Goal: Task Accomplishment & Management: Use online tool/utility

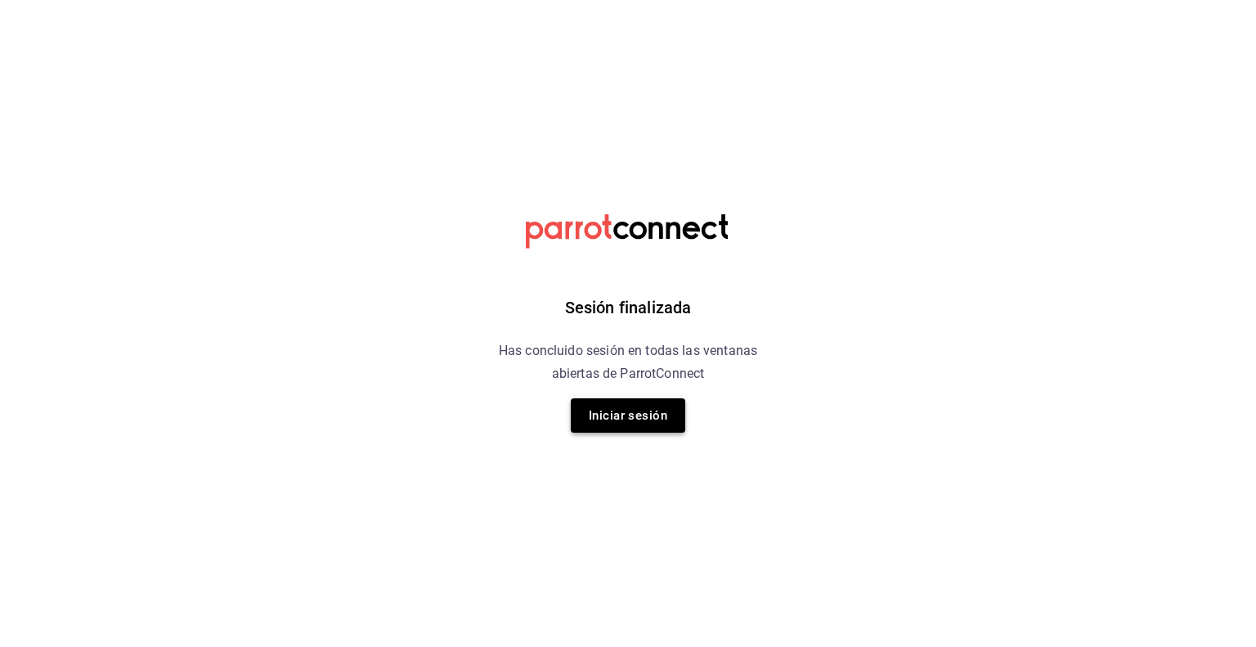
click at [629, 414] on button "Iniciar sesión" at bounding box center [628, 415] width 114 height 34
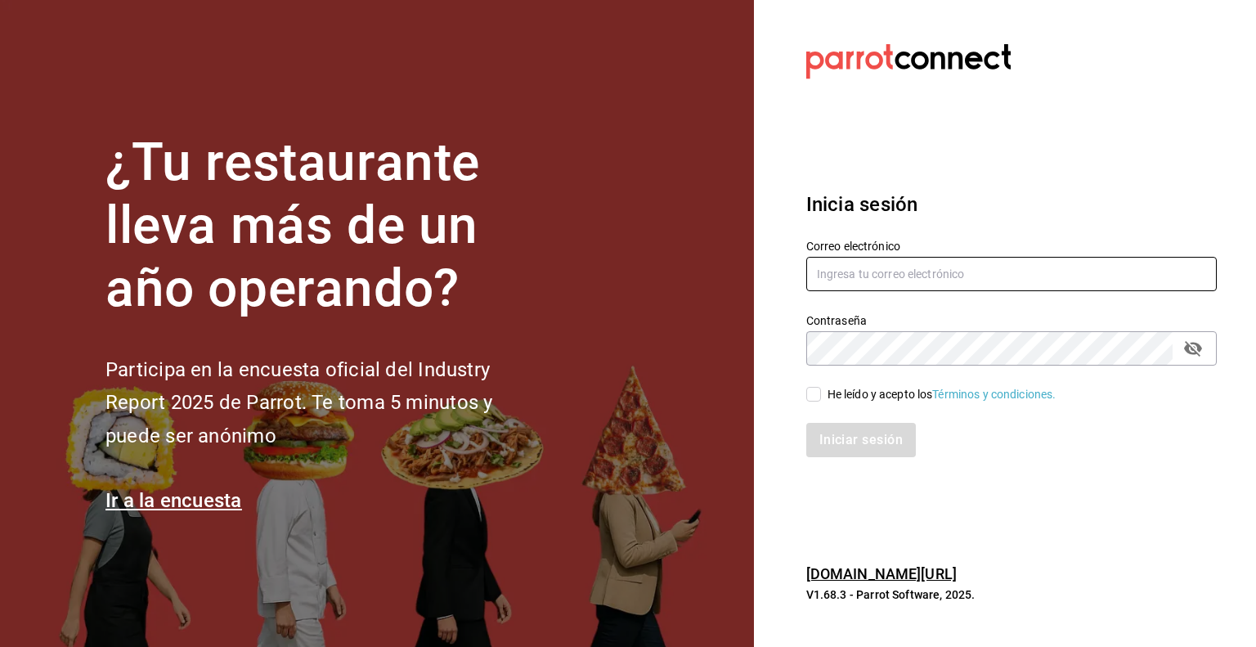
type input "efren.iglesias@grupocosteno.com"
click at [817, 397] on input "He leído y acepto los Términos y condiciones." at bounding box center [813, 394] width 15 height 15
checkbox input "true"
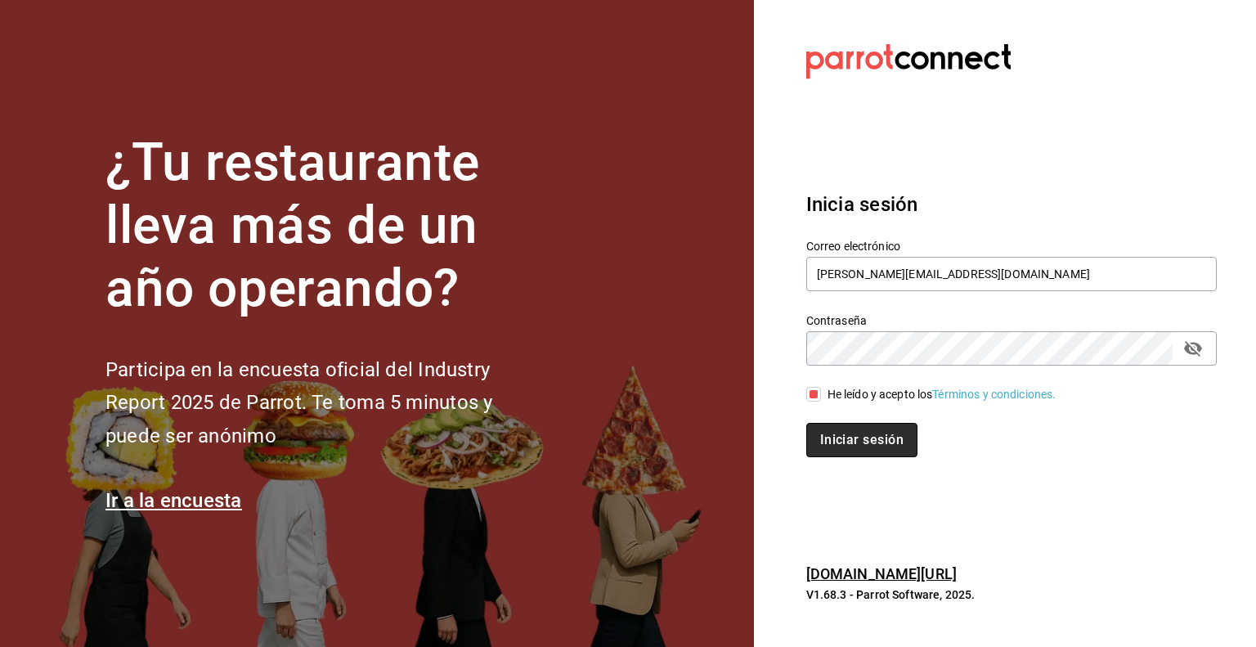
click at [851, 447] on button "Iniciar sesión" at bounding box center [861, 440] width 111 height 34
click at [851, 447] on div "Iniciar sesión" at bounding box center [1011, 440] width 411 height 34
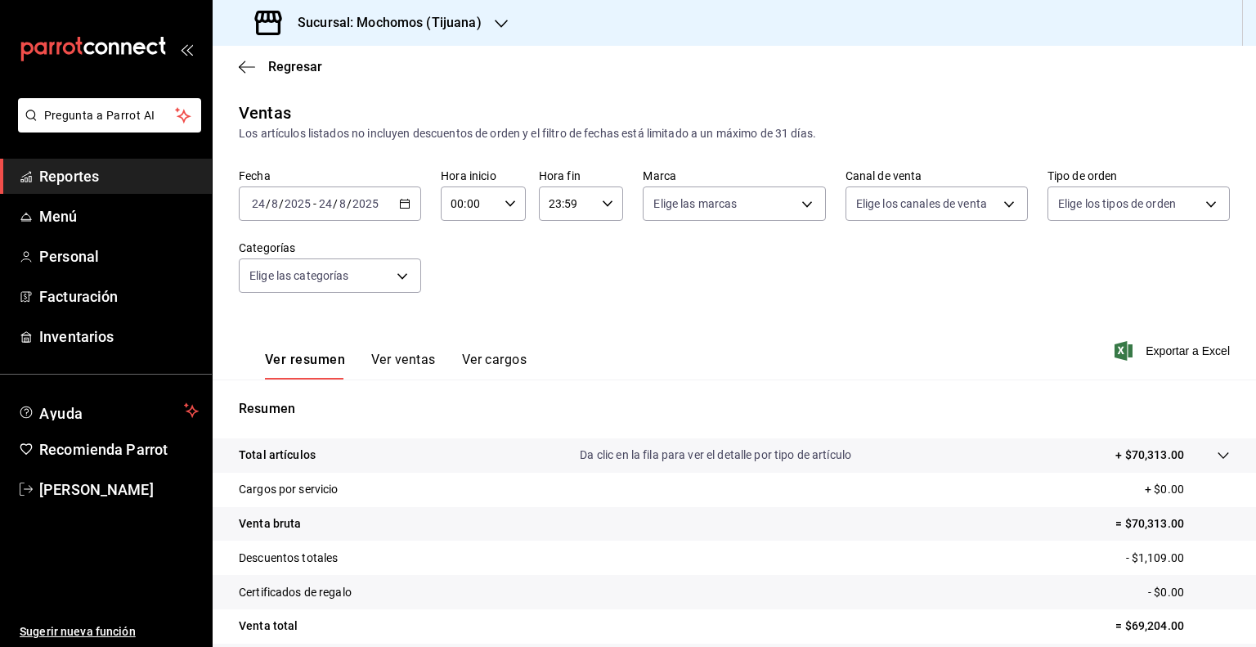
click at [407, 199] on \(Stroke\) "button" at bounding box center [407, 199] width 1 height 1
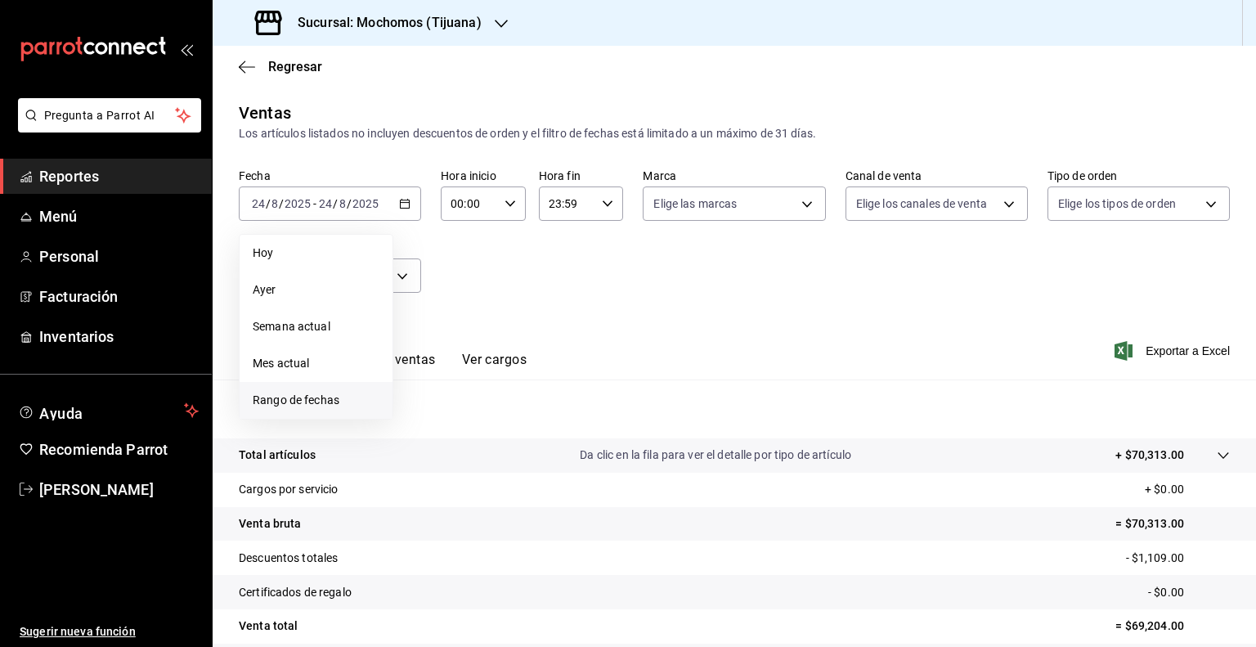
click at [317, 404] on span "Rango de fechas" at bounding box center [316, 400] width 127 height 17
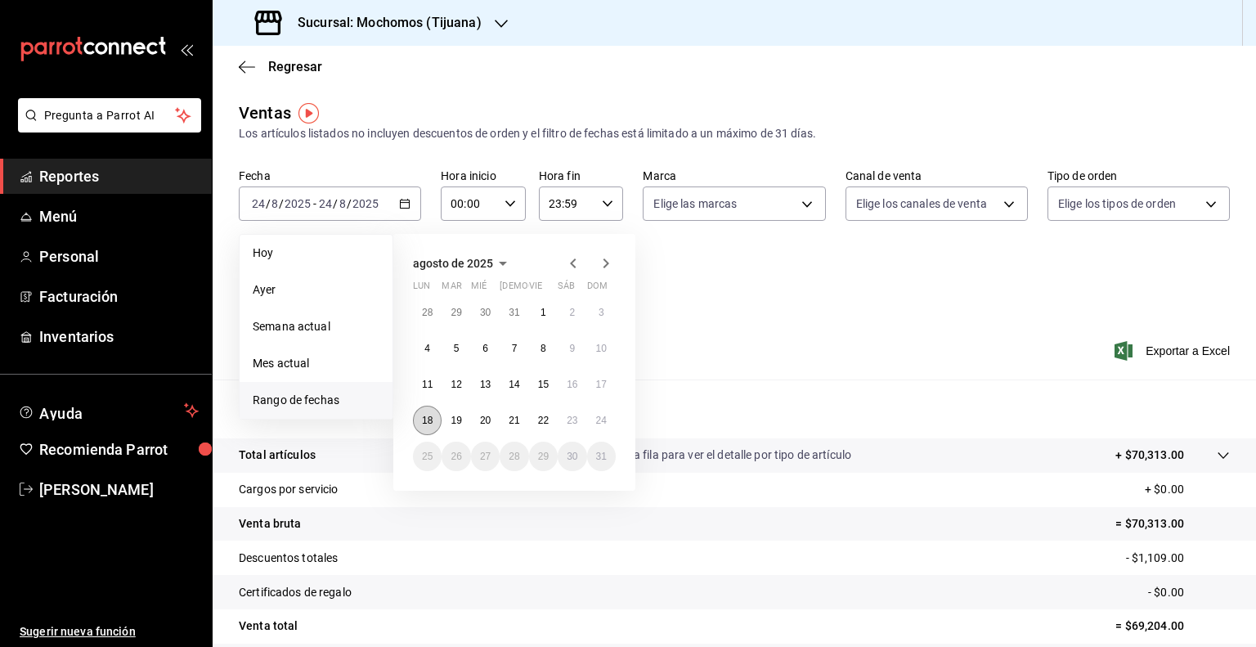
click at [429, 415] on abbr "18" at bounding box center [427, 420] width 11 height 11
click at [606, 415] on abbr "24" at bounding box center [601, 420] width 11 height 11
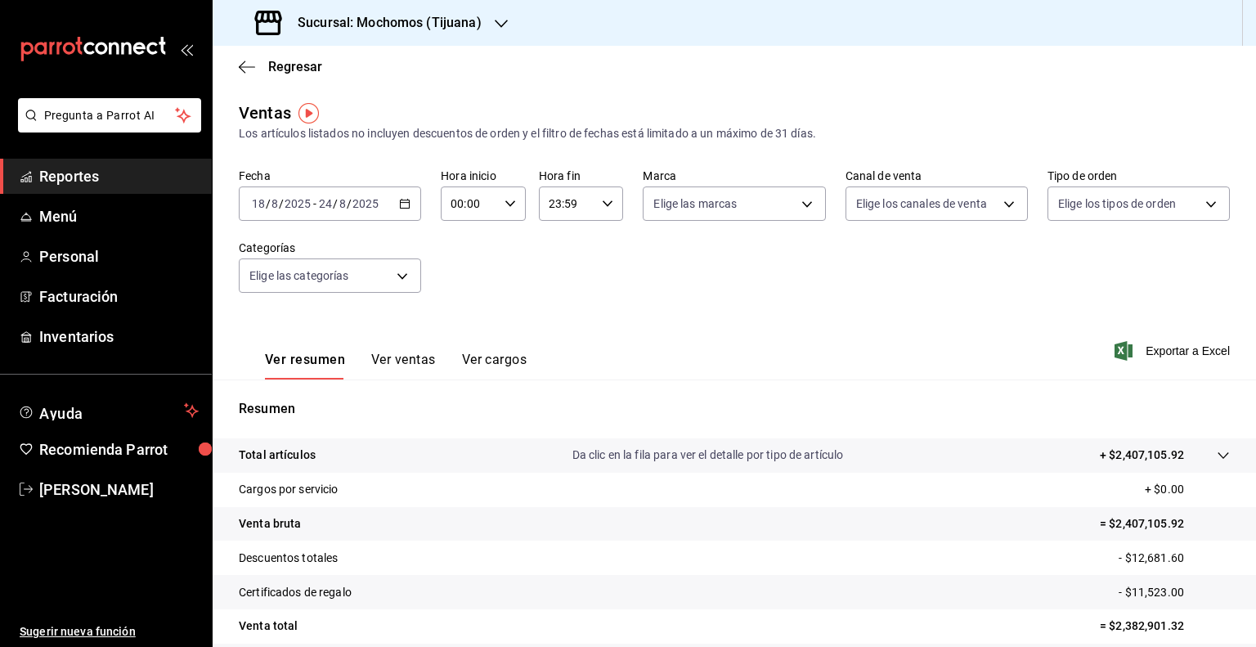
click at [507, 194] on div "00:00 Hora inicio" at bounding box center [483, 203] width 85 height 34
click at [456, 302] on span "05" at bounding box center [459, 301] width 16 height 13
type input "05:00"
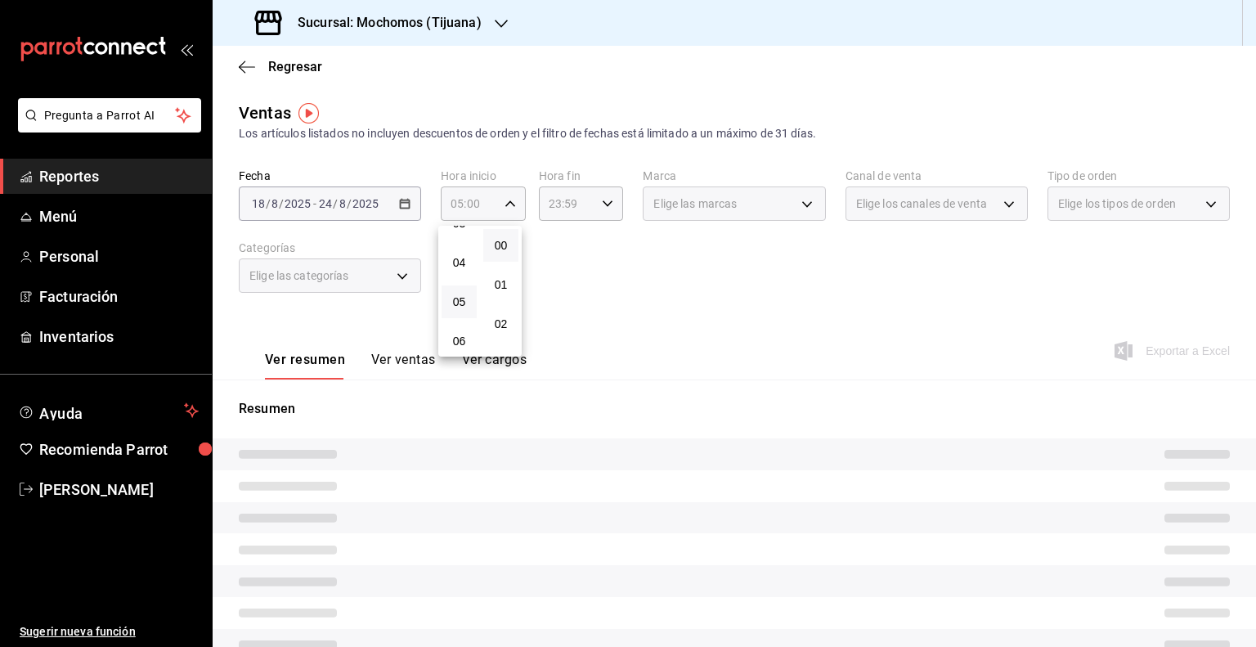
click at [563, 205] on div at bounding box center [628, 323] width 1256 height 647
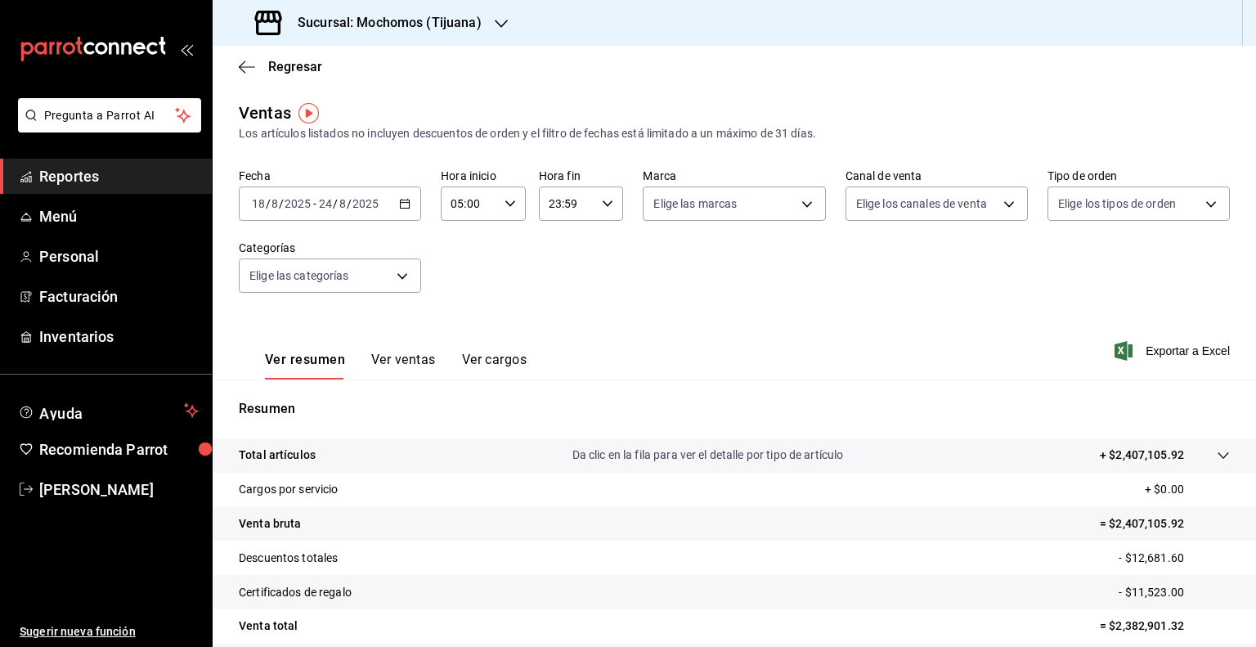
click at [563, 205] on input "23:59" at bounding box center [567, 203] width 57 height 33
click at [559, 307] on button "05" at bounding box center [555, 311] width 35 height 33
click at [608, 236] on button "00" at bounding box center [597, 245] width 35 height 33
type input "05:00"
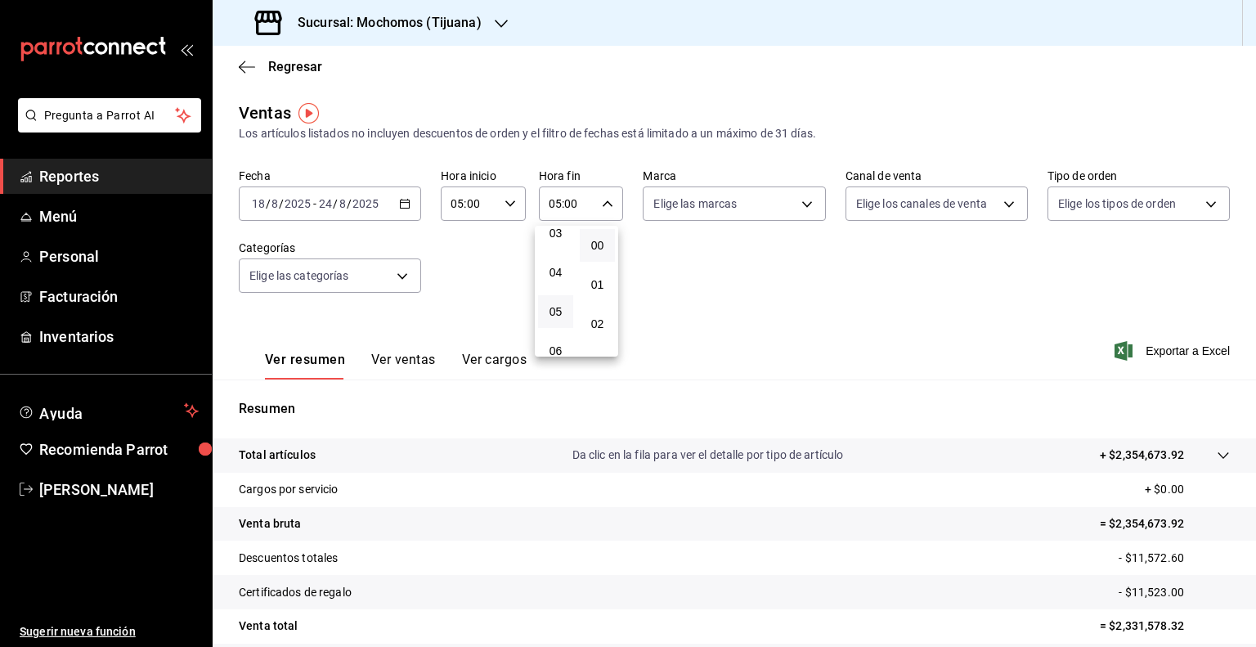
click at [704, 200] on div at bounding box center [628, 323] width 1256 height 647
click at [704, 201] on body "Pregunta a Parrot AI Reportes Menú Personal Facturación Inventarios Ayuda Recom…" at bounding box center [628, 323] width 1256 height 647
click at [705, 346] on ul "Ver todas Mochomos (Tijuana)" at bounding box center [728, 291] width 178 height 112
click at [707, 326] on span "Mochomos (Tijuana)" at bounding box center [747, 321] width 128 height 17
type input "c300ab0f-4e96-434a-ab79-9fec8b673c9f"
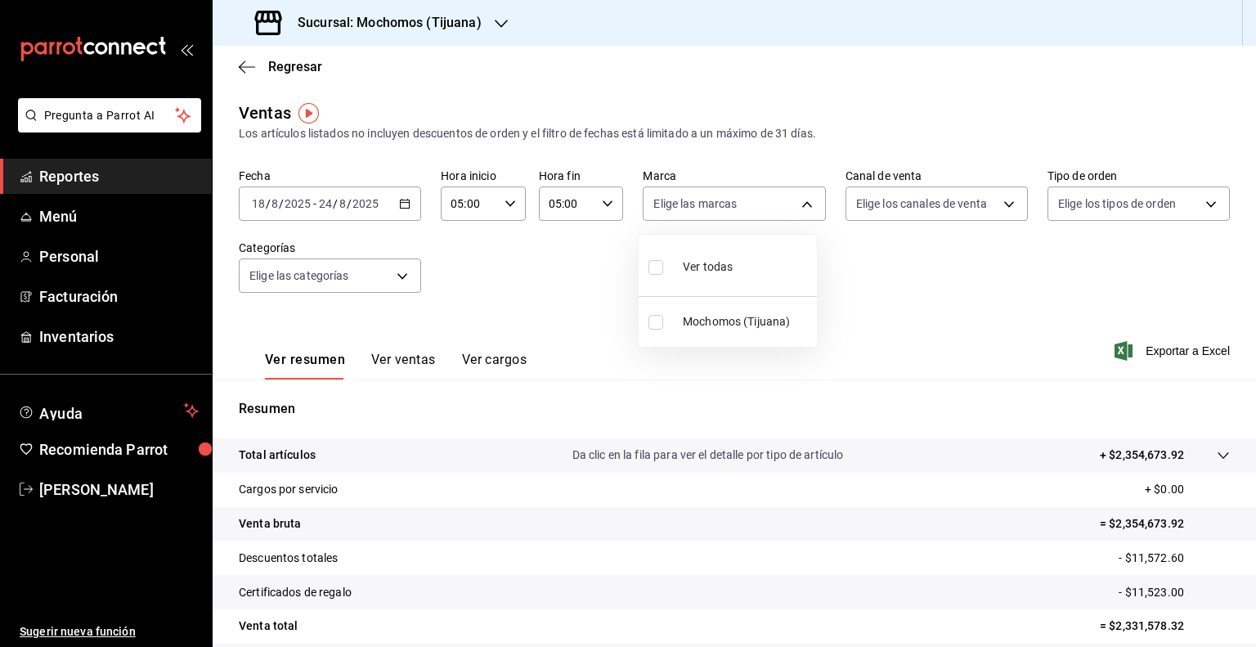
checkbox input "true"
click at [929, 199] on div at bounding box center [628, 323] width 1256 height 647
click at [929, 207] on body "Pregunta a Parrot AI Reportes Menú Personal Facturación Inventarios Ayuda Recom…" at bounding box center [628, 323] width 1256 height 647
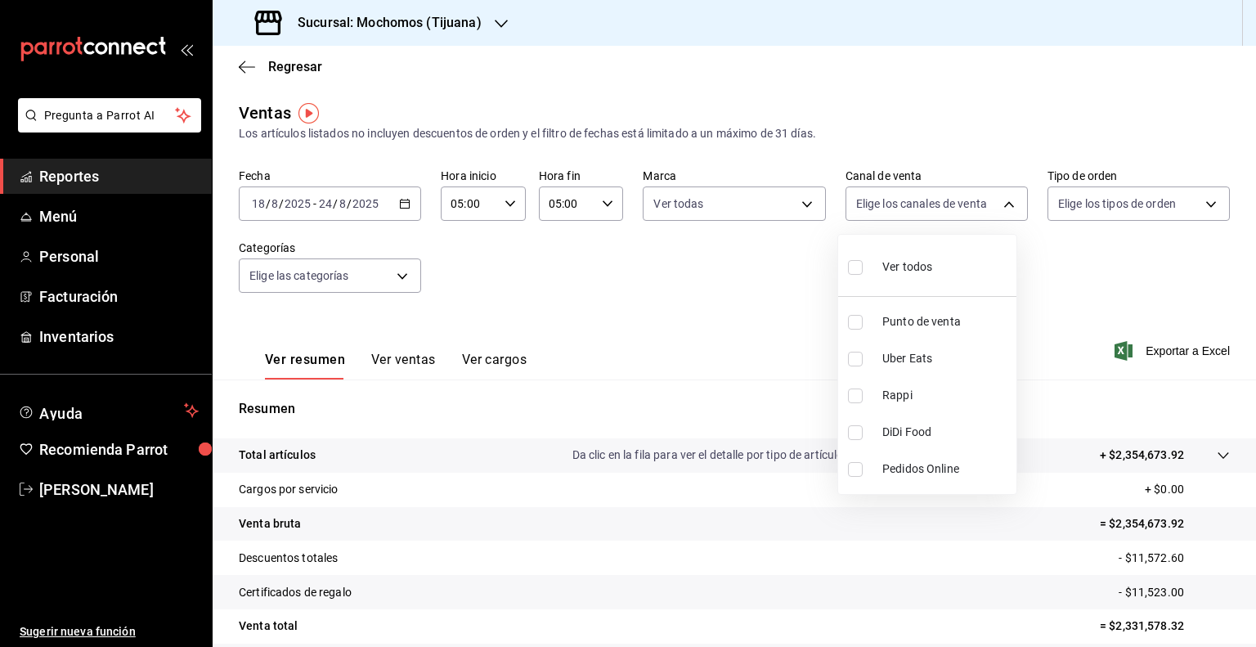
click at [918, 267] on span "Ver todos" at bounding box center [907, 266] width 50 height 17
type input "PARROT,UBER_EATS,RAPPI,DIDI_FOOD,ONLINE"
checkbox input "true"
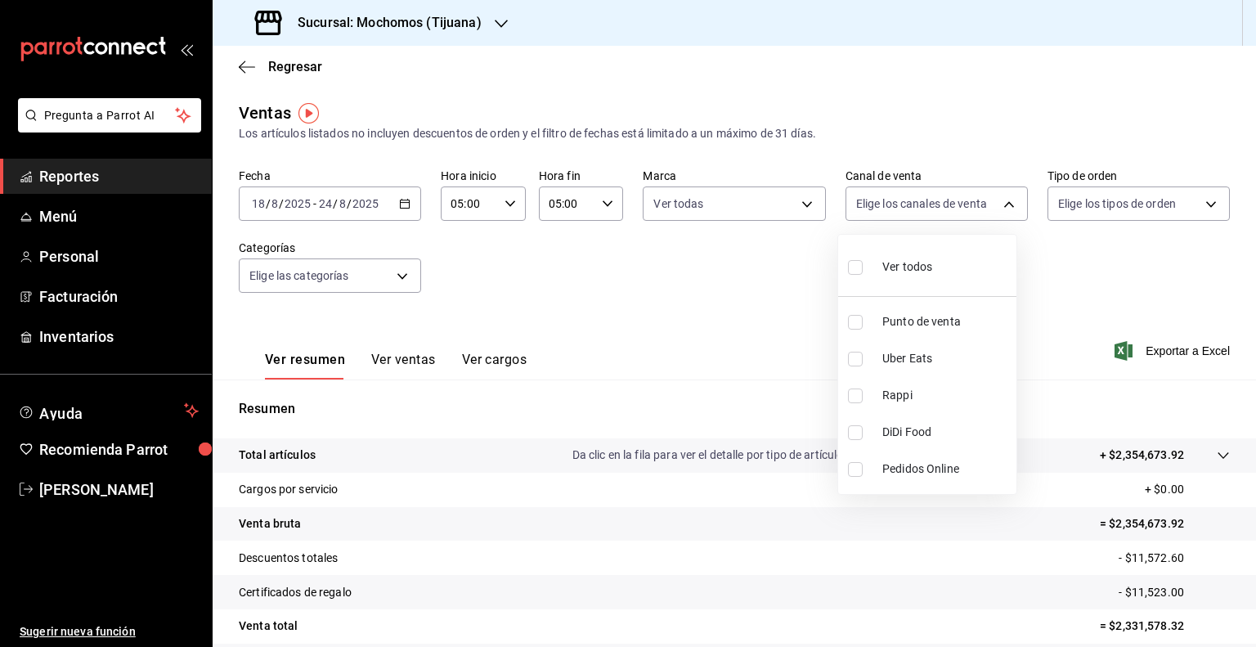
checkbox input "true"
click at [1102, 196] on div at bounding box center [628, 323] width 1256 height 647
click at [1102, 196] on body "Pregunta a Parrot AI Reportes Menú Personal Facturación Inventarios Ayuda Recom…" at bounding box center [628, 323] width 1256 height 647
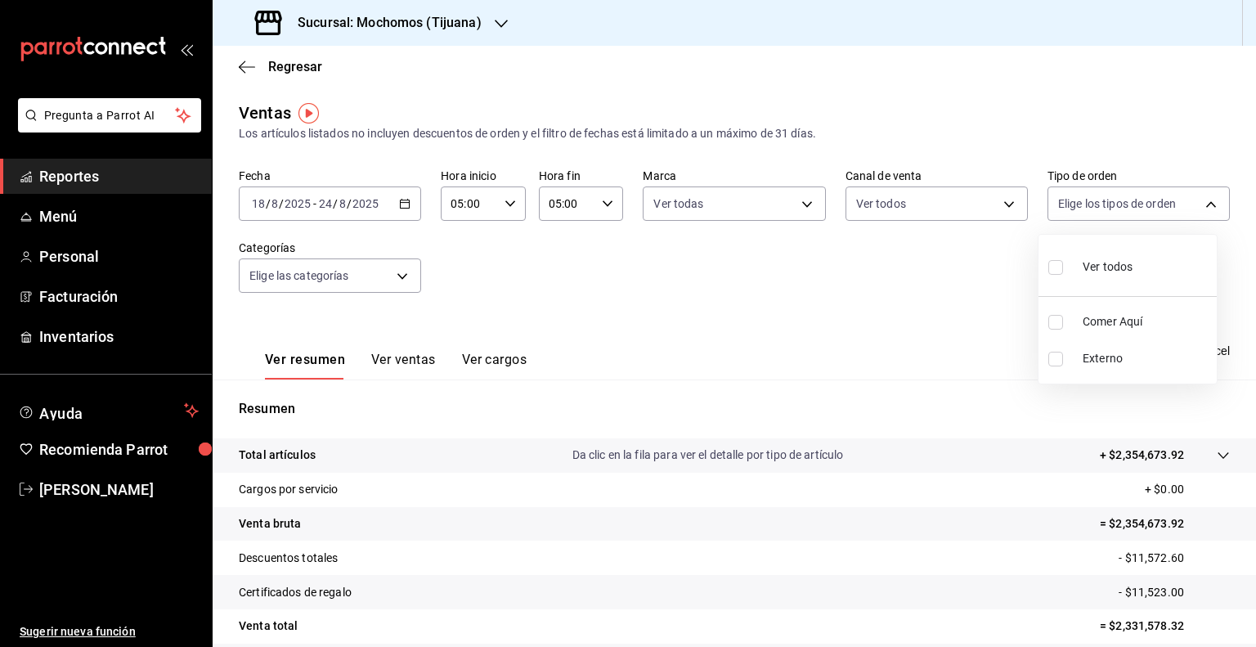
click at [1107, 263] on span "Ver todos" at bounding box center [1108, 266] width 50 height 17
type input "59fdec9d-7e45-44f1-b527-5416629fe4e9,EXTERNAL"
checkbox input "true"
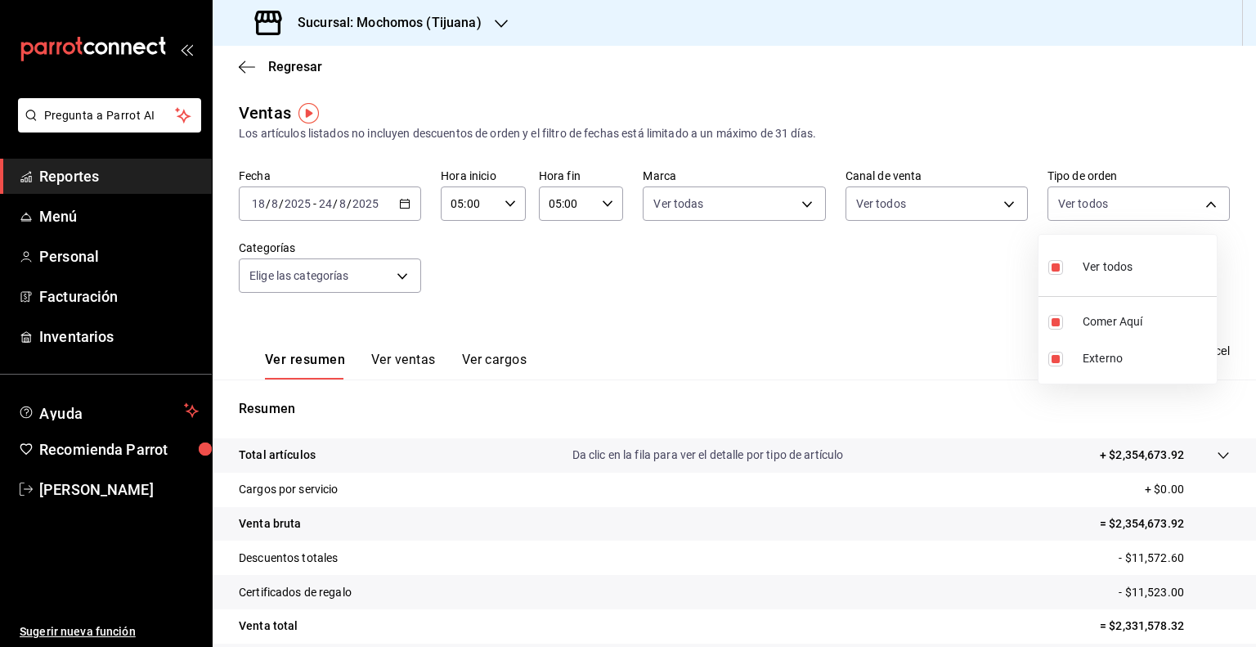
click at [353, 288] on div at bounding box center [628, 323] width 1256 height 647
click at [399, 263] on body "Pregunta a Parrot AI Reportes Menú Personal Facturación Inventarios Ayuda Recom…" at bounding box center [628, 323] width 1256 height 647
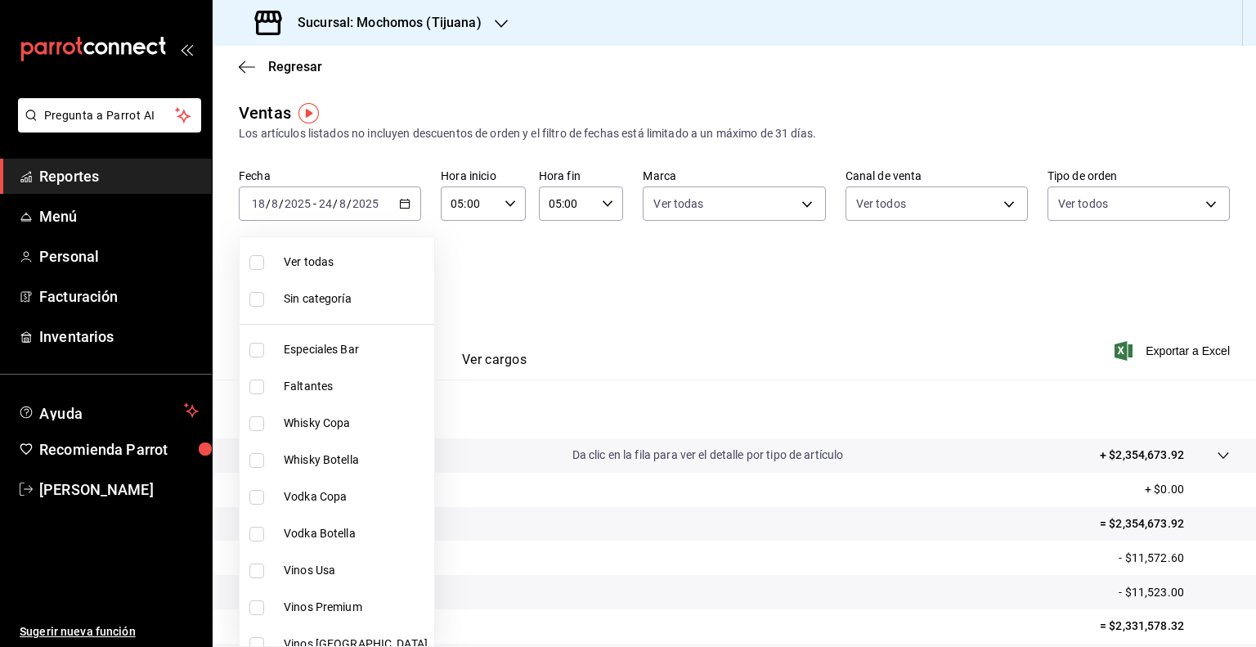
click at [334, 254] on span "Ver todas" at bounding box center [356, 262] width 144 height 17
type input "d01c1a80-0c2c-4bb7-96a3-2750fe7e1a71,a374eb17-8ac6-42e7-8227-74a2ddfc174f,358d4…"
checkbox input "true"
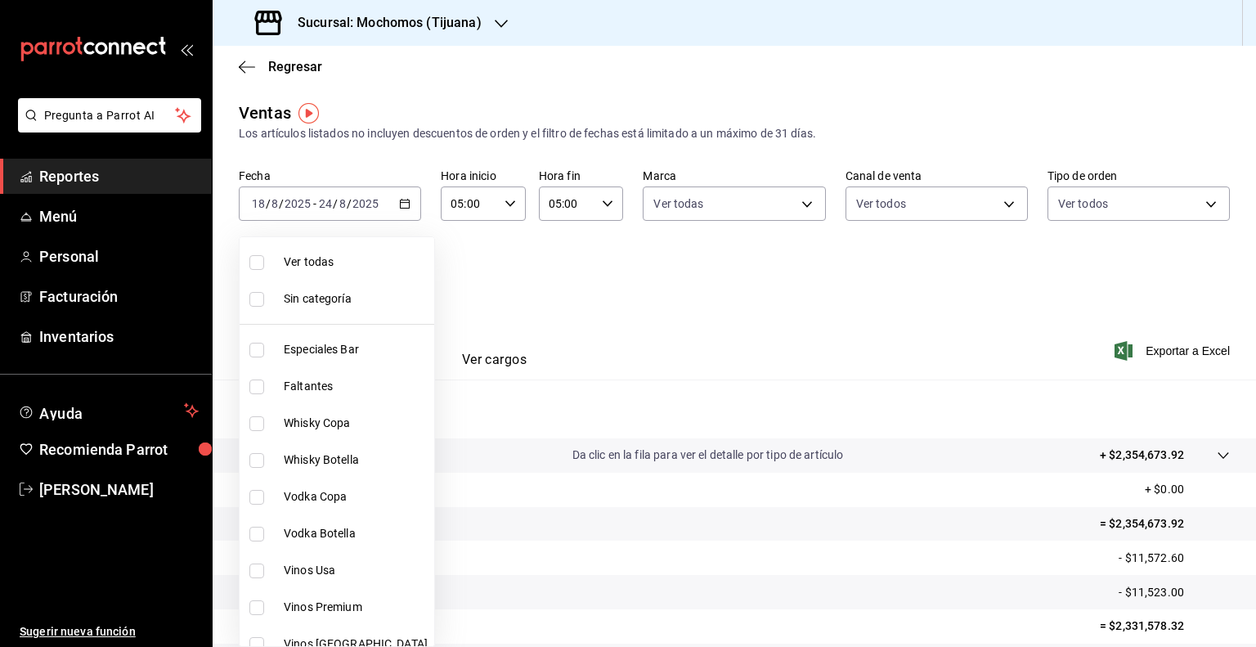
checkbox input "true"
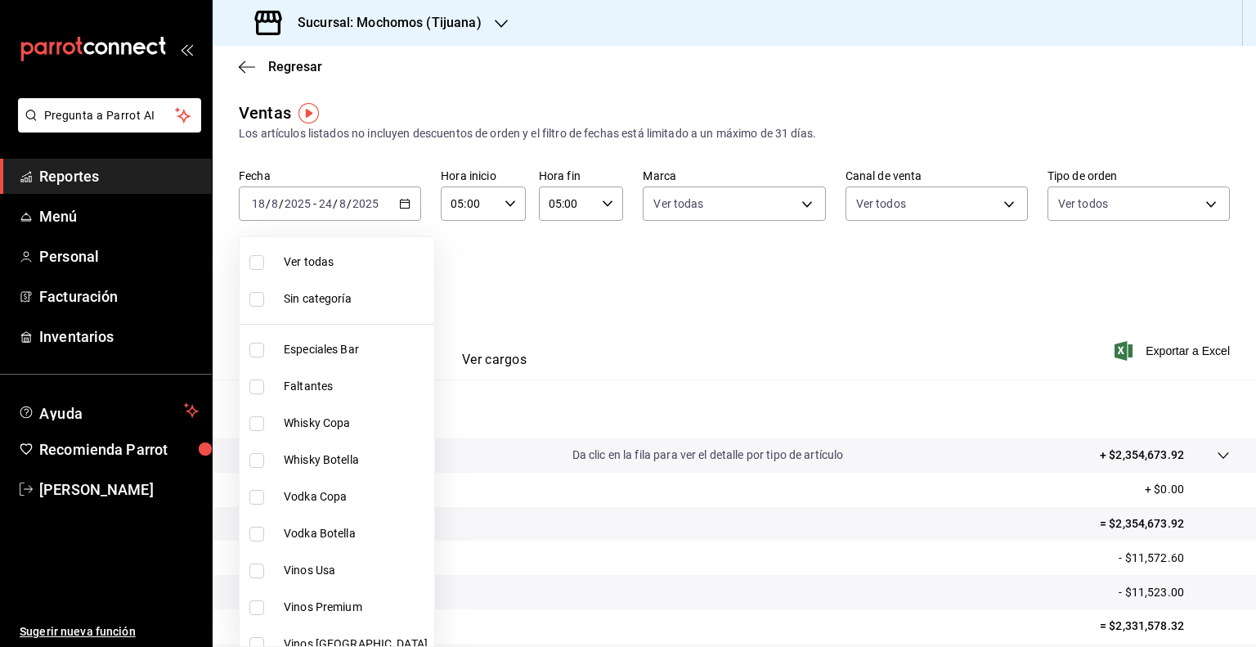
checkbox input "true"
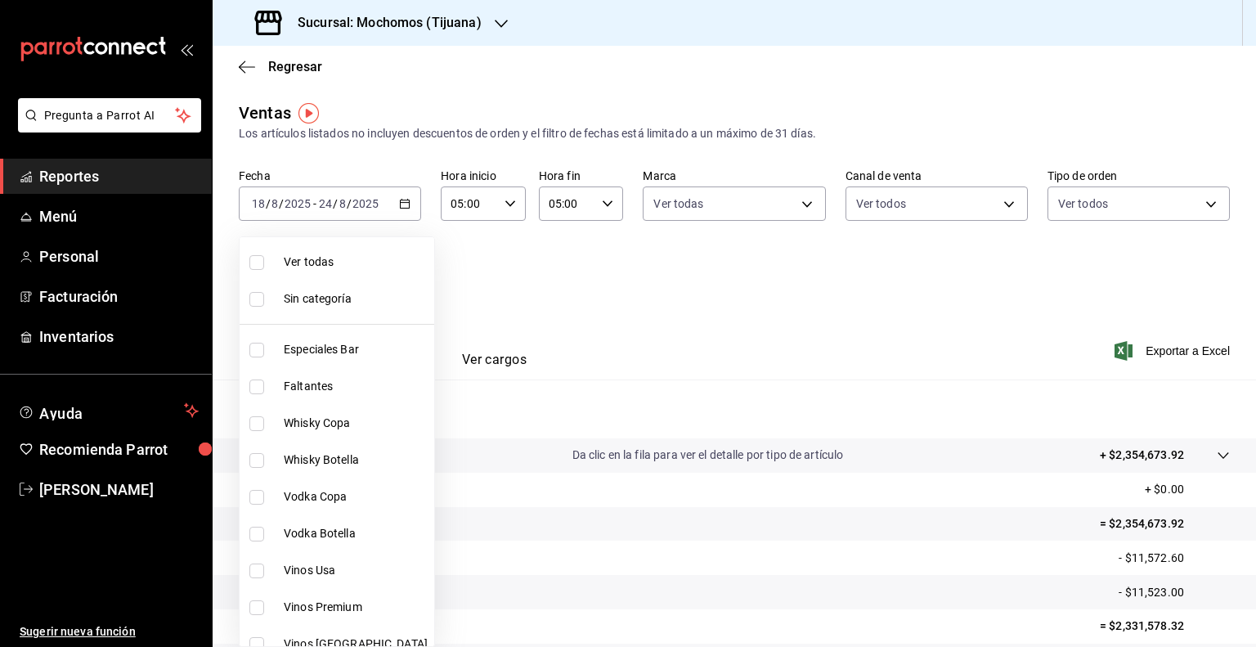
checkbox input "true"
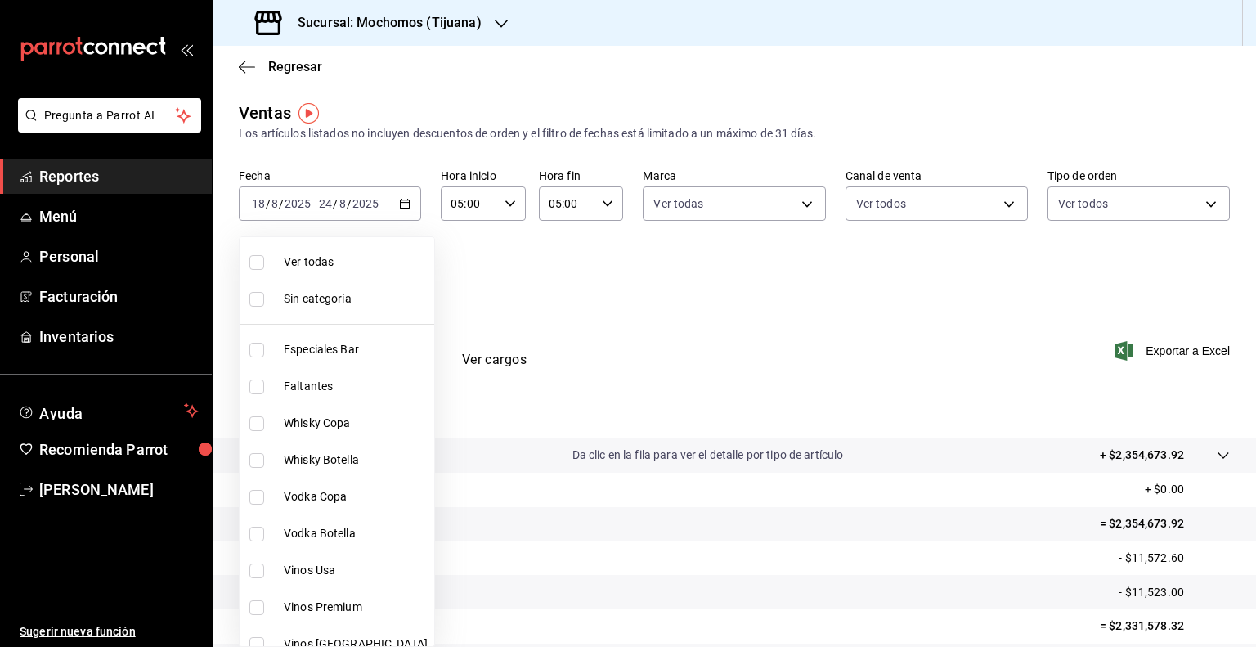
checkbox input "true"
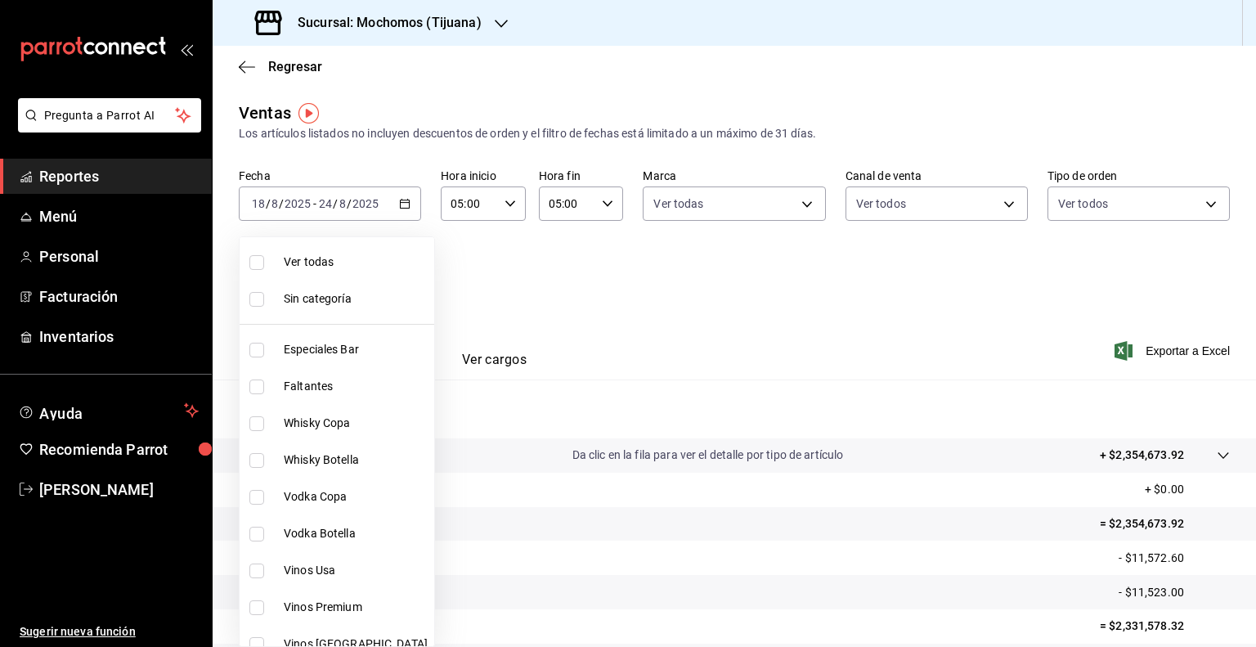
checkbox input "true"
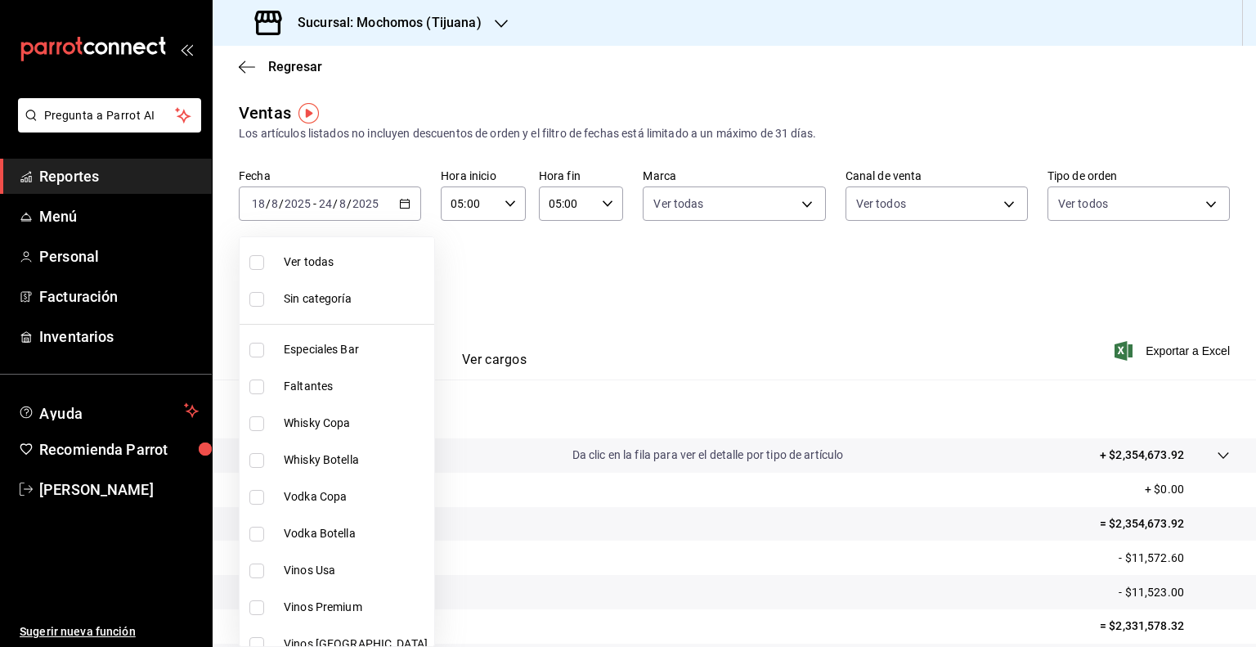
checkbox input "true"
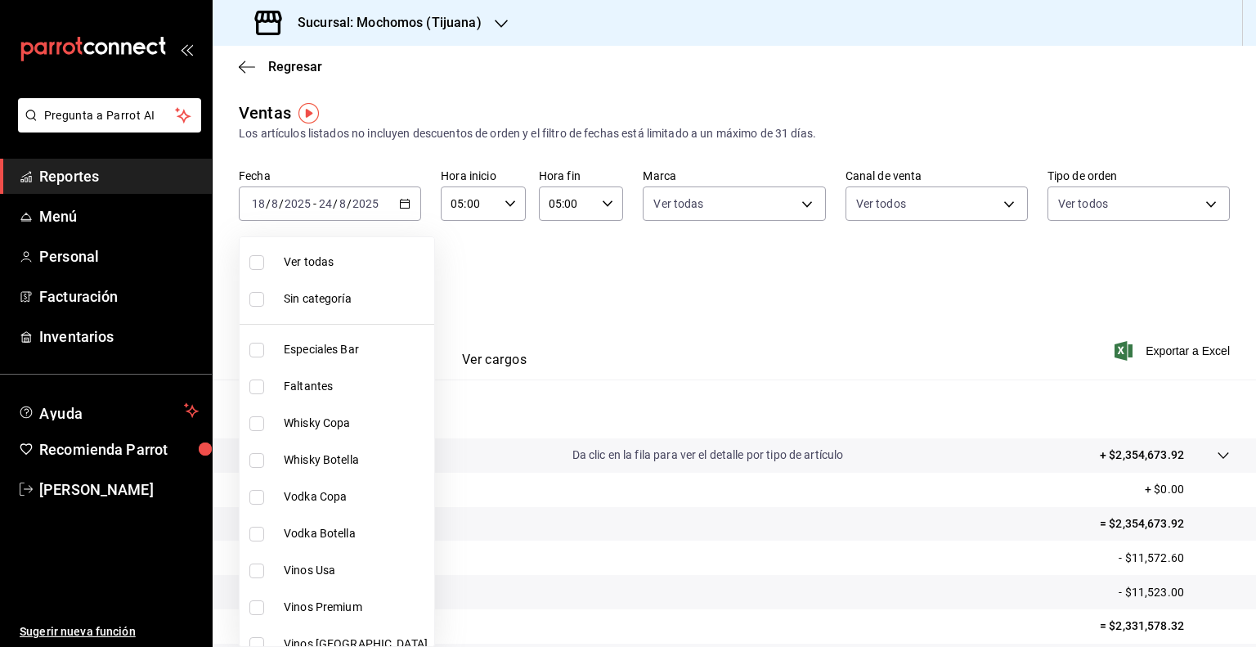
checkbox input "true"
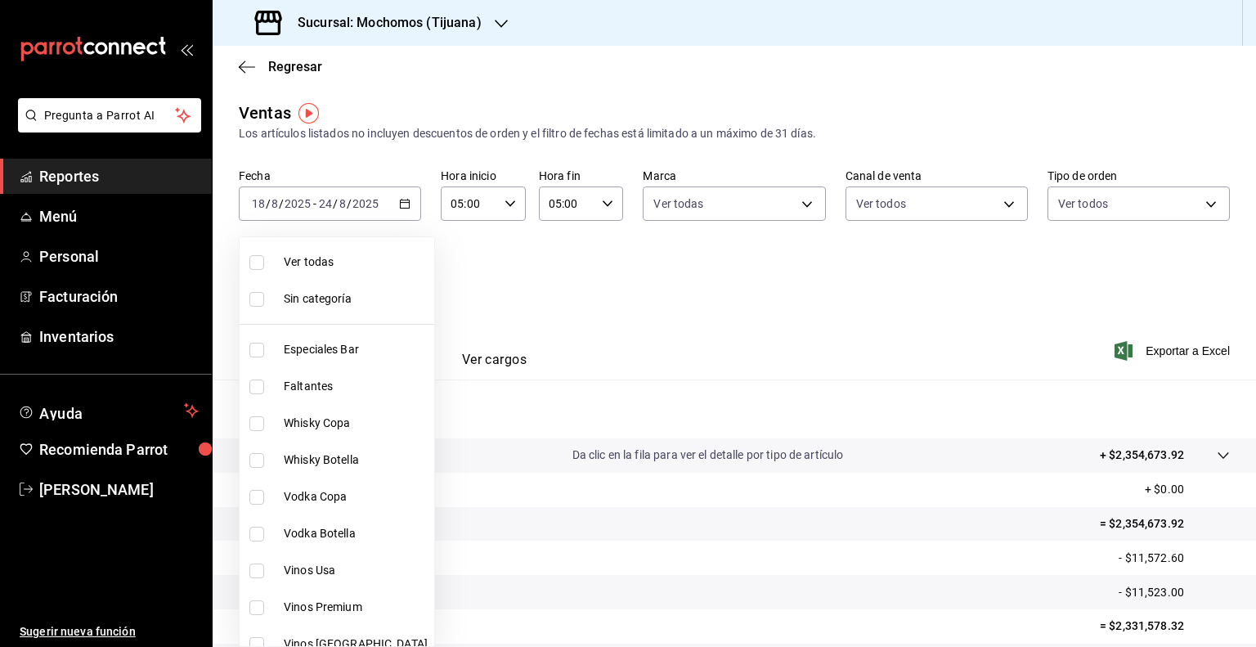
checkbox input "true"
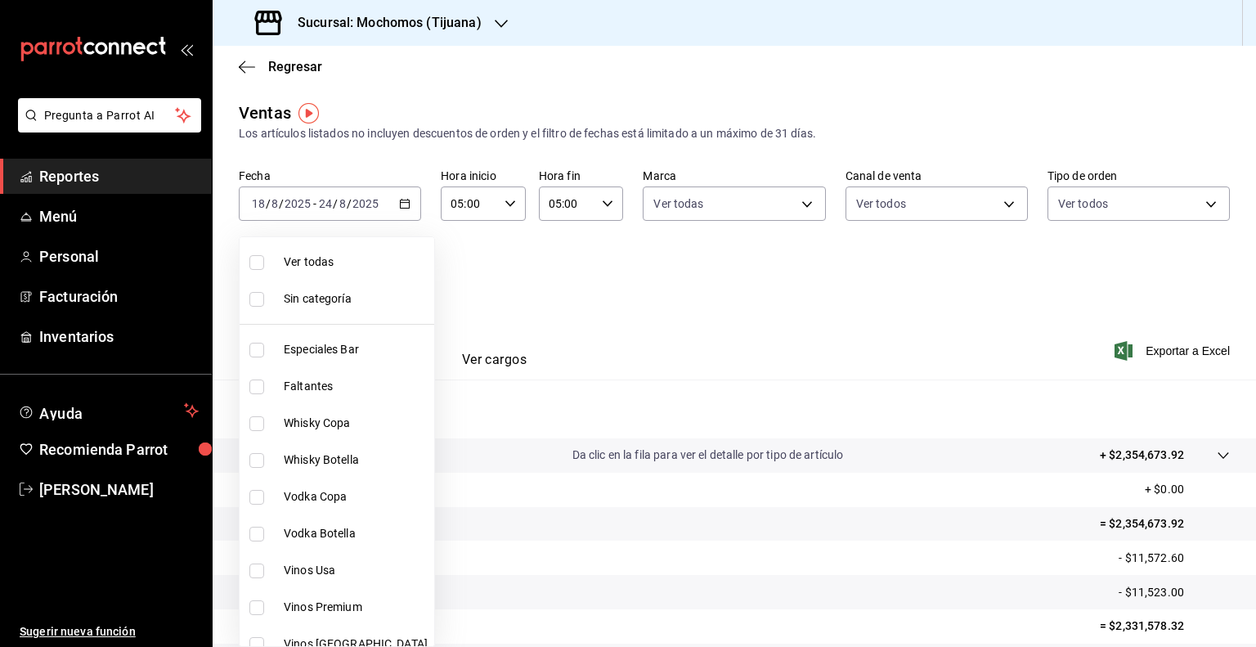
checkbox input "true"
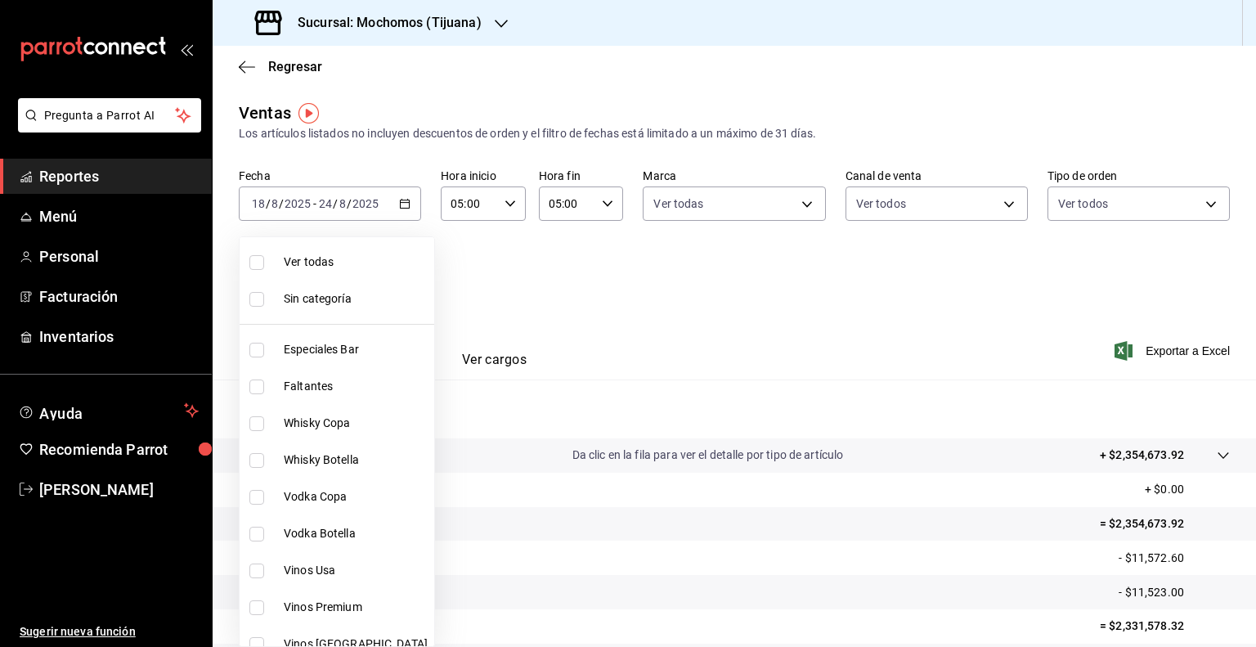
checkbox input "true"
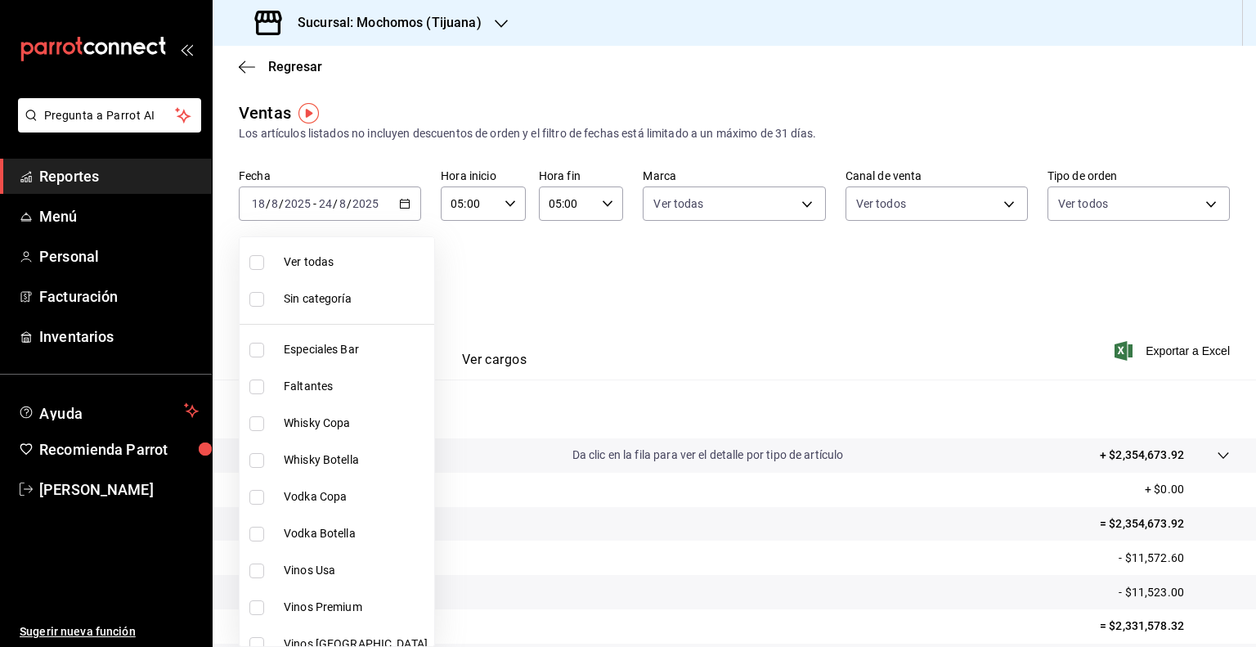
checkbox input "true"
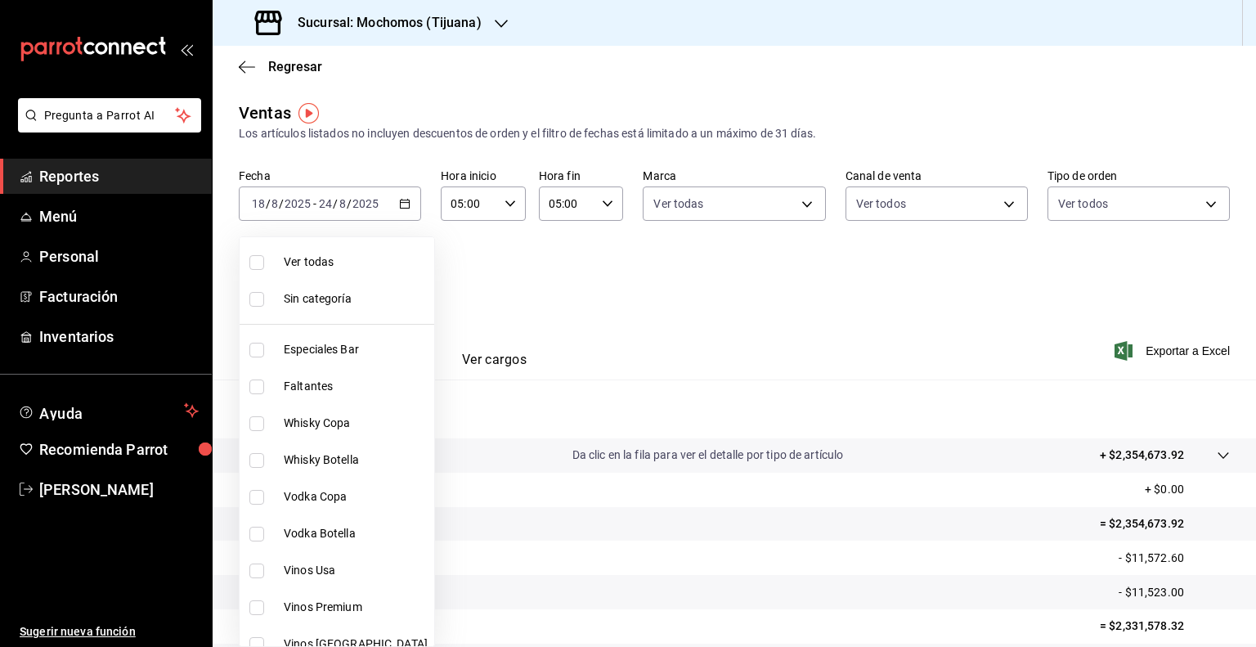
checkbox input "true"
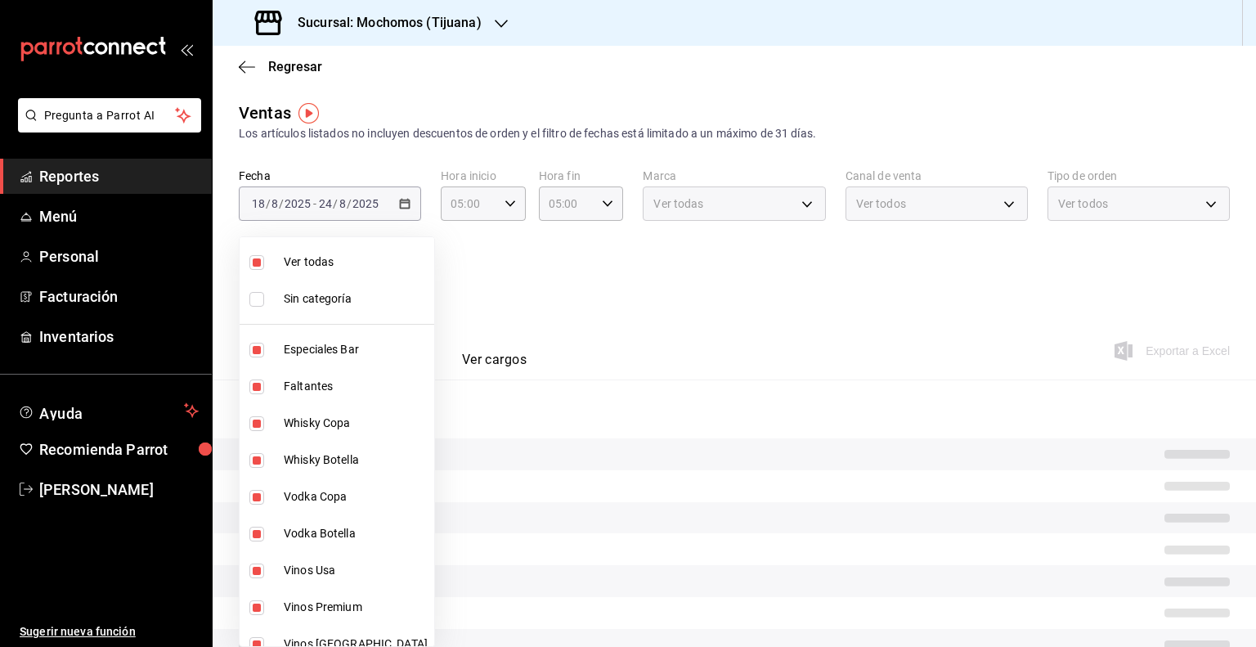
click at [1066, 304] on div at bounding box center [628, 323] width 1256 height 647
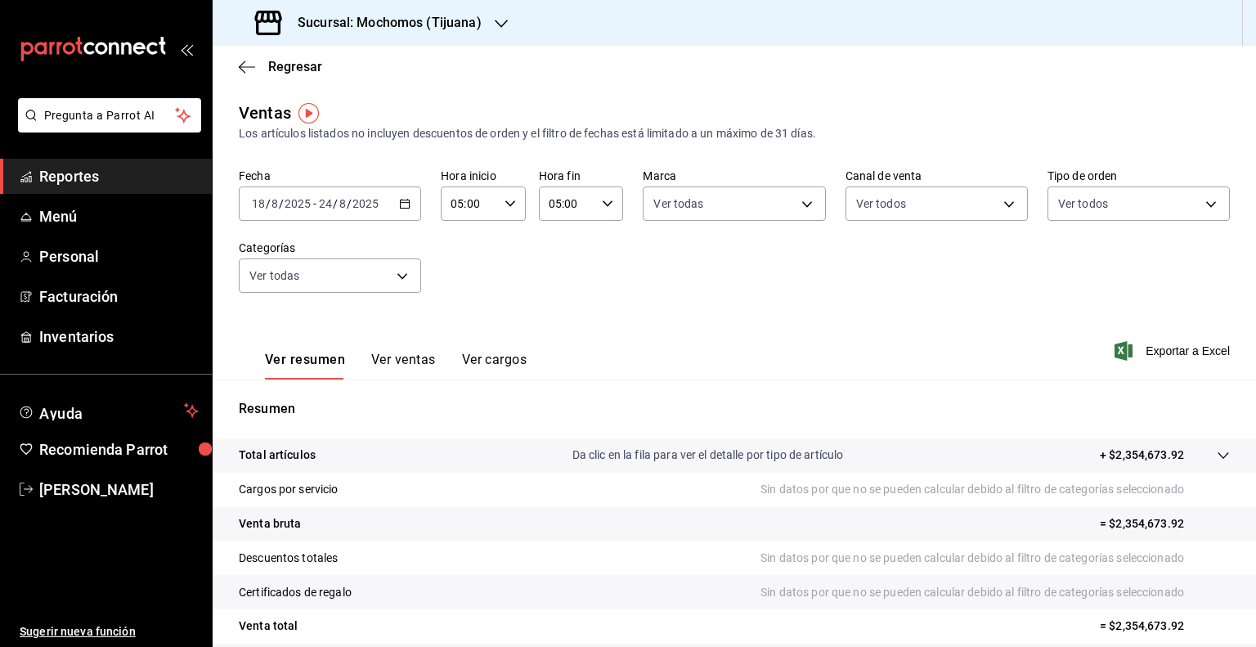
click at [1143, 349] on span "Exportar a Excel" at bounding box center [1174, 351] width 112 height 20
